Goal: Task Accomplishment & Management: Complete application form

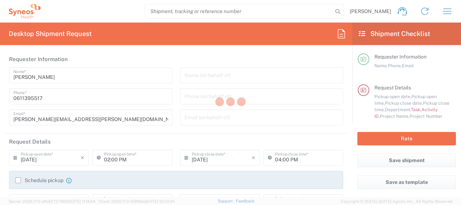
type input "4510"
type input "France"
type input "Syneos Health France SARL"
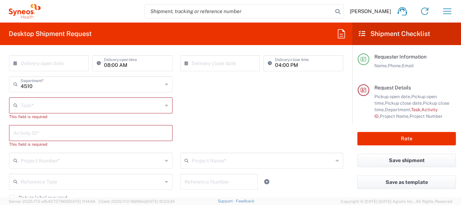
scroll to position [139, 0]
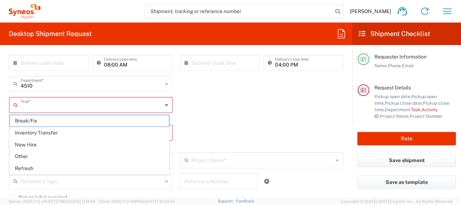
click at [38, 109] on input "text" at bounding box center [92, 104] width 142 height 13
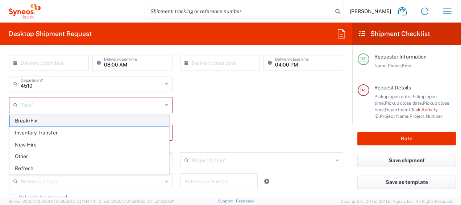
click at [42, 118] on span "Break/Fix" at bounding box center [89, 120] width 159 height 11
type input "Break/Fix"
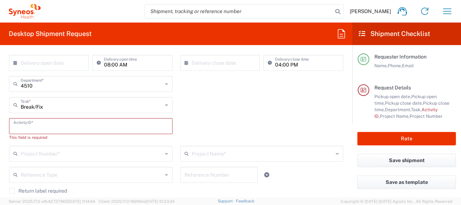
click at [27, 123] on input "text" at bounding box center [90, 125] width 155 height 13
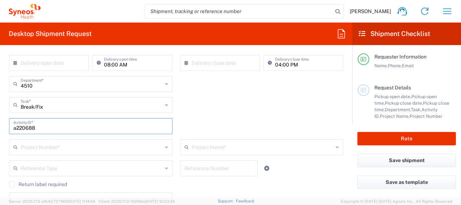
type input "a220688"
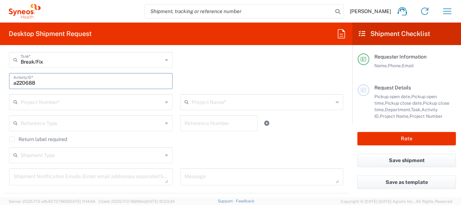
scroll to position [184, 0]
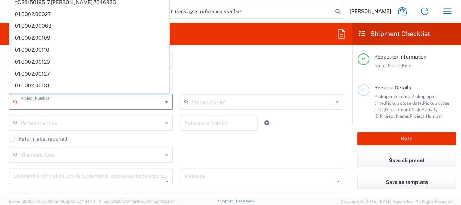
click at [65, 106] on input "text" at bounding box center [92, 101] width 142 height 13
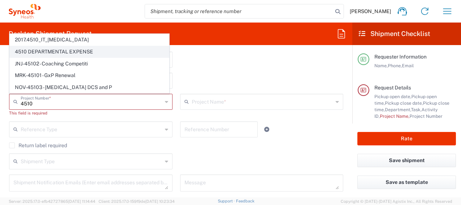
click at [84, 51] on span "4510 DEPARTMENTAL EXPENSE" at bounding box center [89, 51] width 159 height 11
type input "4510 DEPARTMENTAL EXPENSE"
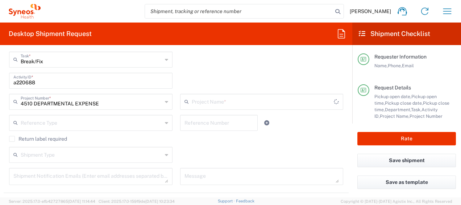
type input "4510 DEPARTMENTAL EXPENSE"
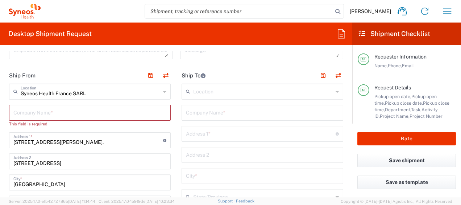
scroll to position [313, 0]
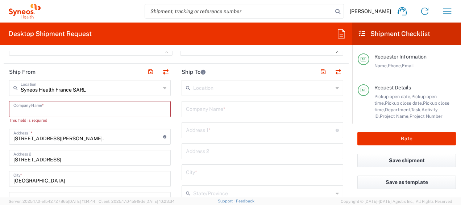
click at [38, 111] on input "text" at bounding box center [89, 108] width 153 height 13
type input "s"
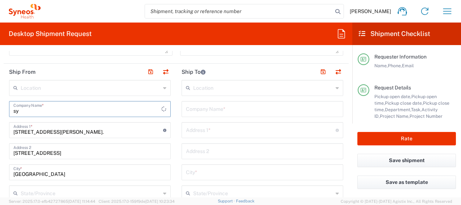
type input "s"
type input "J"
type input "s"
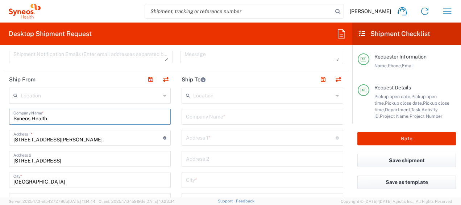
scroll to position [308, 0]
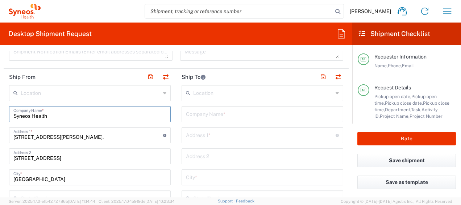
type input "Syneos Health"
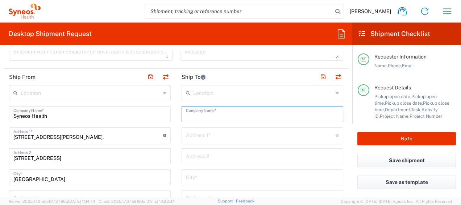
click at [189, 119] on input "text" at bounding box center [262, 113] width 153 height 13
paste input "Nassima Tolbi"
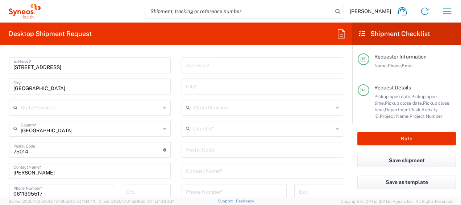
scroll to position [402, 0]
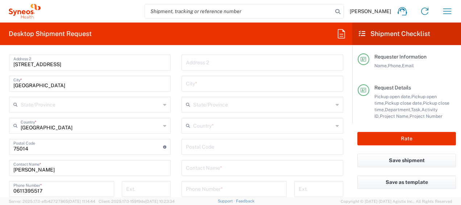
type input "Nassima Tolbi"
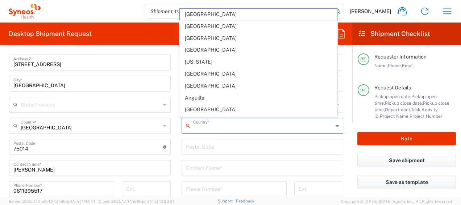
click at [210, 126] on input "text" at bounding box center [263, 125] width 140 height 13
click at [201, 163] on input "text" at bounding box center [262, 167] width 153 height 13
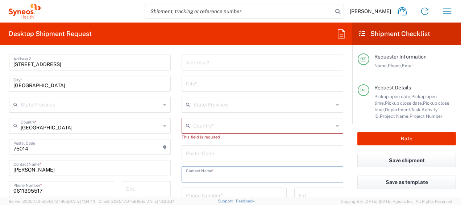
paste input "Nassima Tolbi"
type input "Nassima Tolbi"
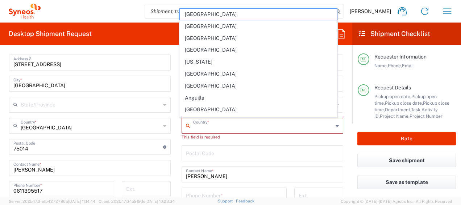
click at [206, 128] on input "text" at bounding box center [263, 125] width 140 height 13
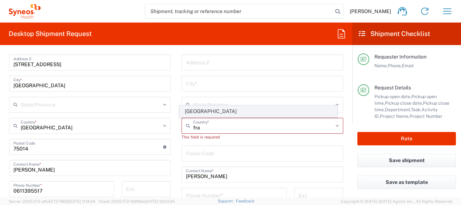
click at [198, 111] on span "France" at bounding box center [259, 111] width 158 height 11
type input "France"
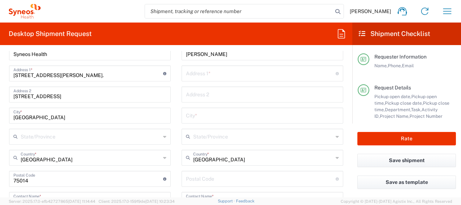
scroll to position [369, 0]
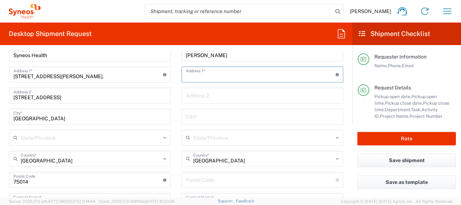
click at [217, 73] on input "text" at bounding box center [261, 73] width 150 height 13
paste input "17, rue du panorama"
type input "17, rue du panorama"
click at [210, 112] on input "text" at bounding box center [262, 116] width 153 height 13
paste input "Champigny-sur-Marne"
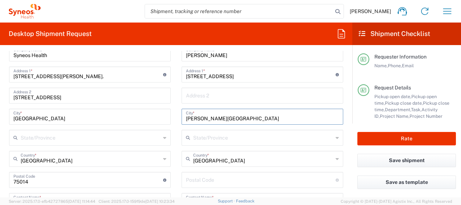
type input "Champigny-sur-Marne"
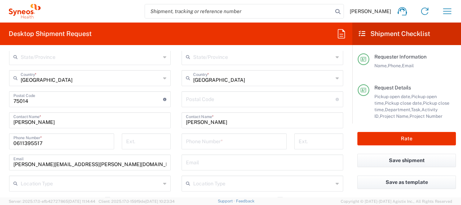
scroll to position [450, 0]
click at [213, 100] on input "undefined" at bounding box center [261, 97] width 150 height 13
type input "94500"
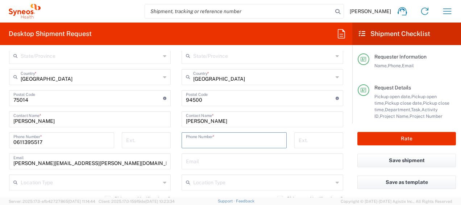
click at [196, 139] on input "tel" at bounding box center [234, 139] width 96 height 13
paste input "06 23 53 72 70"
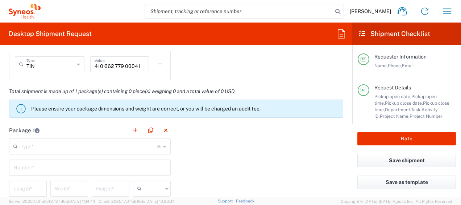
scroll to position [661, 0]
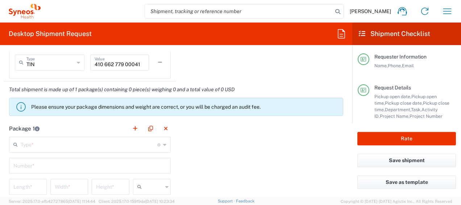
type input "06 23 53 72 70"
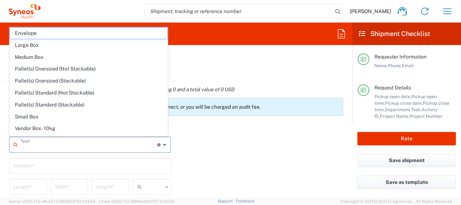
click at [50, 147] on input "text" at bounding box center [89, 143] width 137 height 13
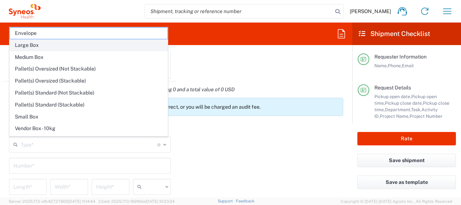
click at [39, 40] on span "Large Box" at bounding box center [89, 45] width 158 height 11
type input "Large Box"
type input "17.5"
type input "12.5"
type input "3"
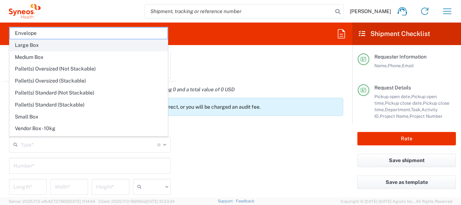
type input "in"
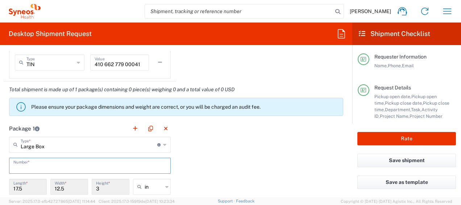
click at [41, 161] on input "text" at bounding box center [89, 164] width 153 height 13
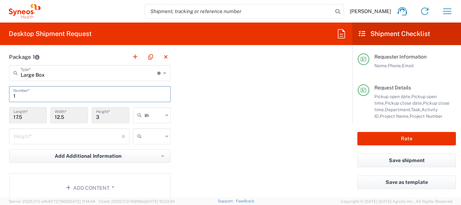
scroll to position [738, 0]
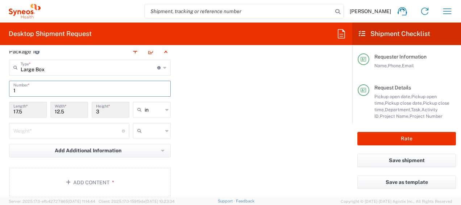
type input "1"
click at [152, 110] on input "text" at bounding box center [154, 110] width 18 height 12
click at [152, 136] on span "cm" at bounding box center [150, 137] width 36 height 11
type input "44.45"
type input "31.75"
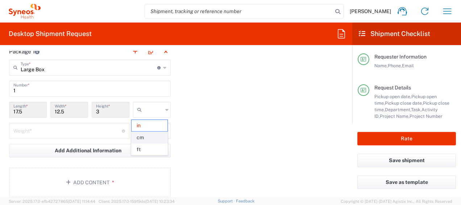
type input "7.62"
type input "cm"
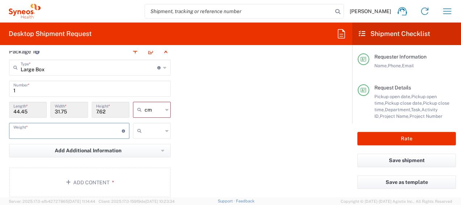
click at [71, 132] on input "number" at bounding box center [67, 130] width 108 height 13
type input "3"
click at [80, 147] on span "Add Additional Information" at bounding box center [88, 150] width 67 height 7
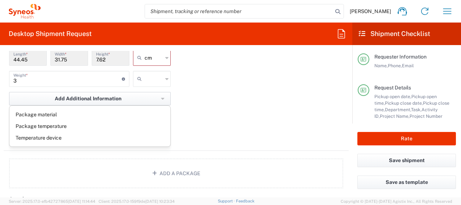
scroll to position [793, 0]
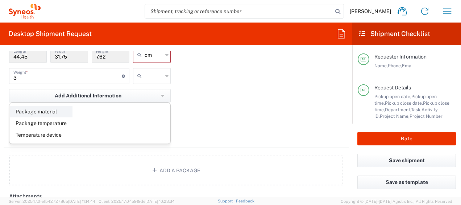
click at [34, 113] on li "Package material" at bounding box center [41, 112] width 63 height 12
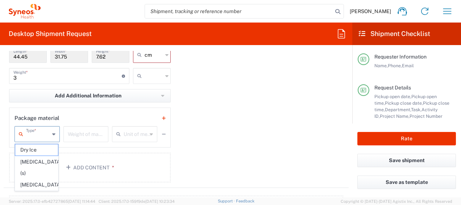
click at [46, 133] on input "text" at bounding box center [38, 133] width 24 height 13
click at [99, 109] on div "Package material Type * Dry Ice Gel Pack(s) Liquid Nitrogen Weight of material …" at bounding box center [90, 127] width 162 height 40
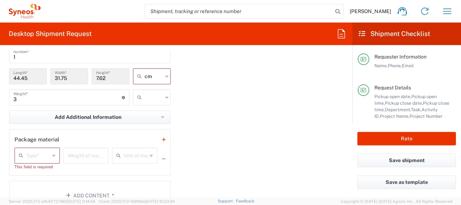
scroll to position [772, 0]
click at [53, 157] on icon at bounding box center [53, 155] width 3 height 12
click at [100, 138] on div "Package material" at bounding box center [90, 138] width 151 height 10
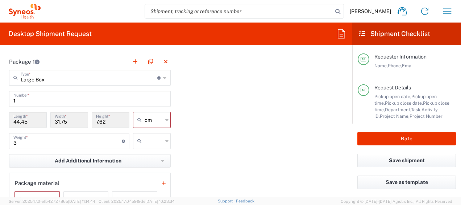
scroll to position [797, 0]
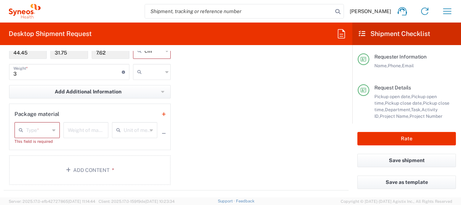
click at [81, 112] on div "Package material" at bounding box center [90, 114] width 151 height 10
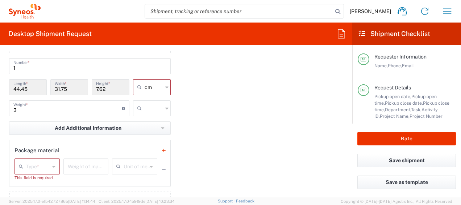
scroll to position [757, 0]
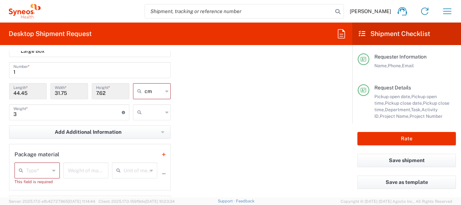
click at [91, 152] on div "Package material" at bounding box center [90, 154] width 151 height 10
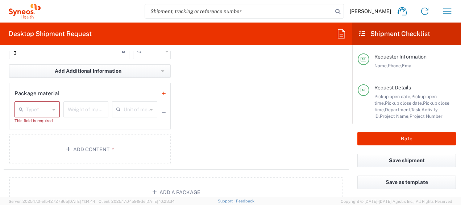
scroll to position [818, 0]
click at [91, 152] on button "Add Content *" at bounding box center [90, 149] width 162 height 30
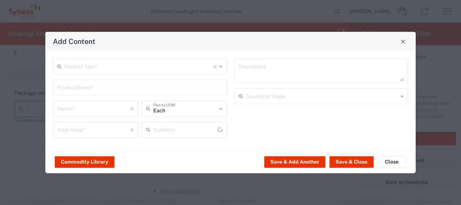
type input "US Dollar"
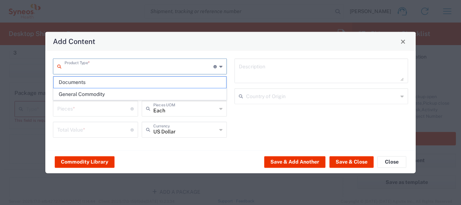
click at [174, 67] on input "text" at bounding box center [139, 65] width 149 height 13
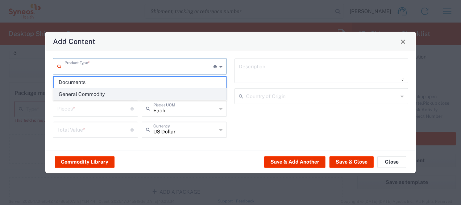
click at [137, 91] on span "General Commodity" at bounding box center [140, 93] width 173 height 11
type input "General Commodity"
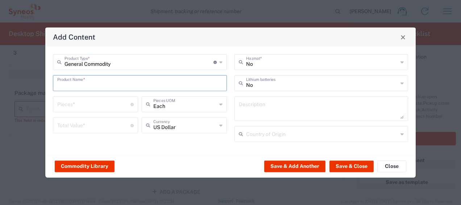
click at [89, 83] on input "text" at bounding box center [139, 82] width 165 height 13
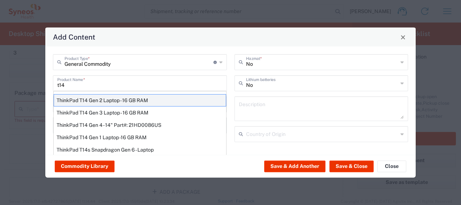
click at [102, 99] on div "ThinkPad T14 Gen 2 Laptop - 16 GB RAM" at bounding box center [140, 100] width 173 height 12
type input "ThinkPad T14 Gen 2 Laptop - 16 GB RAM"
type input "1"
type textarea "Intel Core i7-1156G7 vProÂ® Processor - 14"- 16 GB RAM - 512 GB SSD"
type input "China"
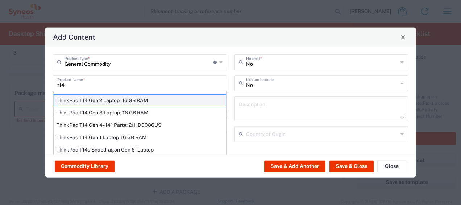
type input "Yes"
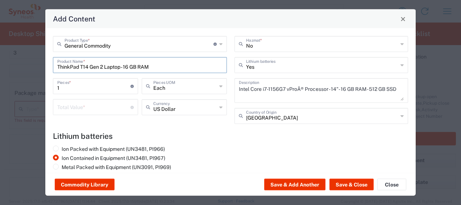
scroll to position [16, 0]
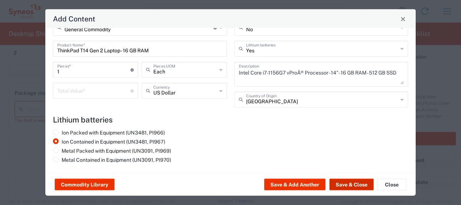
click at [349, 180] on button "Save & Close" at bounding box center [352, 184] width 44 height 12
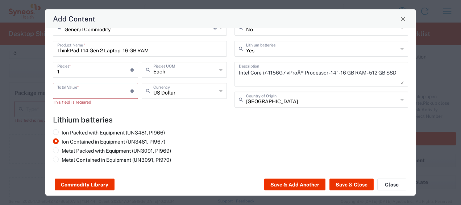
click at [105, 91] on input "number" at bounding box center [93, 90] width 73 height 13
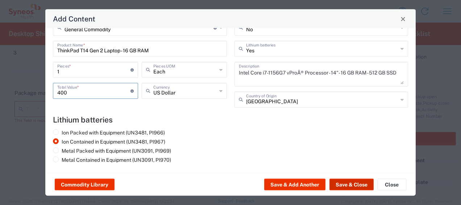
type input "400"
click at [340, 181] on button "Save & Close" at bounding box center [352, 184] width 44 height 12
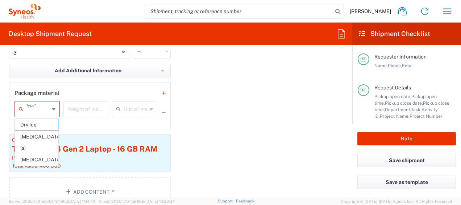
click at [36, 110] on input "text" at bounding box center [38, 108] width 24 height 13
click at [30, 127] on span "Dry Ice" at bounding box center [36, 124] width 43 height 11
type input "Dry Ice"
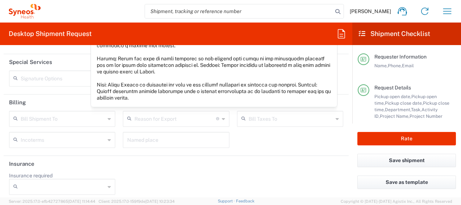
scroll to position [1076, 0]
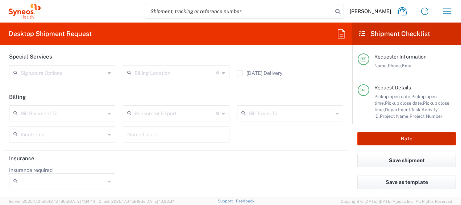
click at [379, 136] on button "Rate" at bounding box center [407, 138] width 99 height 13
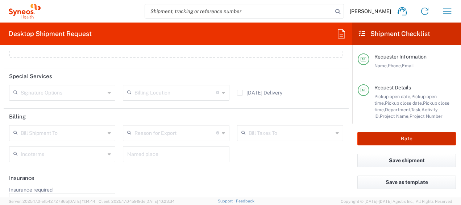
scroll to position [1095, 0]
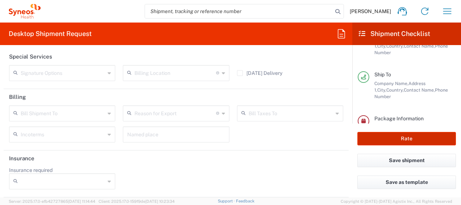
type input "4510 DEPARTMENTAL EXPENSE"
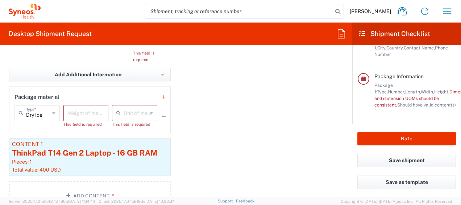
scroll to position [827, 0]
click at [83, 118] on input "number" at bounding box center [86, 112] width 37 height 13
type input "3"
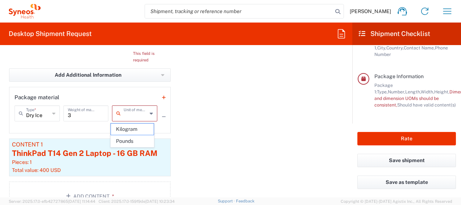
click at [130, 115] on input "text" at bounding box center [136, 112] width 24 height 13
click at [135, 128] on span "Kilogram" at bounding box center [132, 128] width 43 height 11
type input "Kilogram"
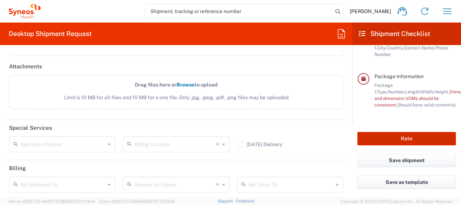
scroll to position [1019, 0]
click at [376, 137] on button "Rate" at bounding box center [407, 138] width 99 height 13
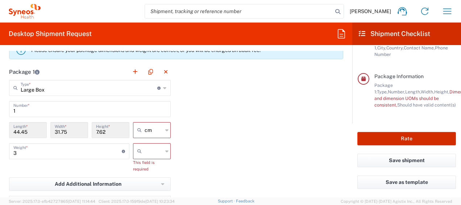
scroll to position [718, 0]
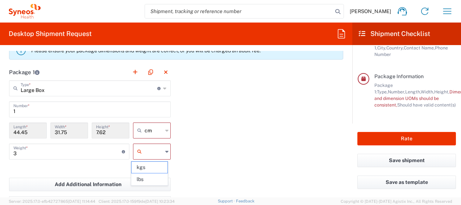
click at [158, 152] on input "text" at bounding box center [154, 151] width 18 height 12
click at [157, 164] on span "kgs" at bounding box center [150, 166] width 36 height 11
type input "kgs"
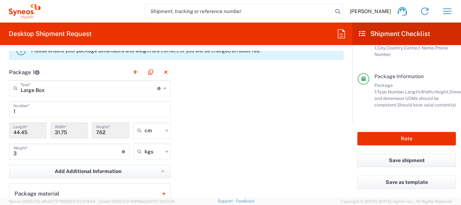
scroll to position [730, 0]
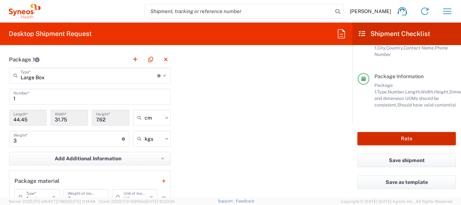
click at [378, 143] on button "Rate" at bounding box center [407, 138] width 99 height 13
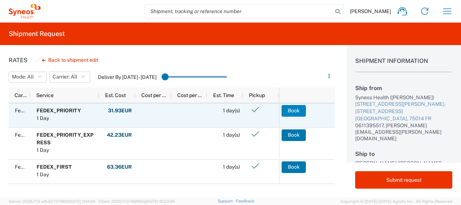
click at [300, 111] on button "Book" at bounding box center [294, 111] width 24 height 12
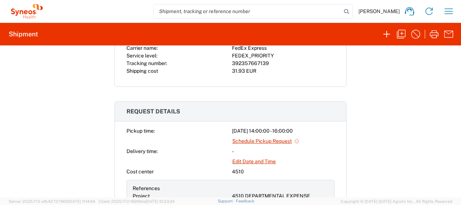
scroll to position [166, 0]
drag, startPoint x: 267, startPoint y: 63, endPoint x: 229, endPoint y: 65, distance: 37.7
click at [229, 65] on div "Carrier name: FedEx Express Service level: FEDEX_PRIORITY Tracking number: 3923…" at bounding box center [231, 59] width 208 height 30
copy div "392357667139"
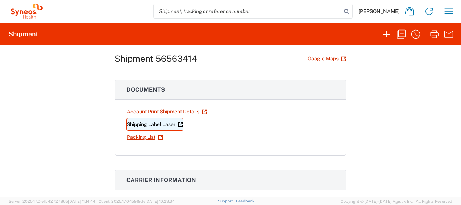
scroll to position [15, 0]
click at [164, 125] on link "Shipping Label Laser" at bounding box center [155, 124] width 57 height 13
